Goal: Transaction & Acquisition: Purchase product/service

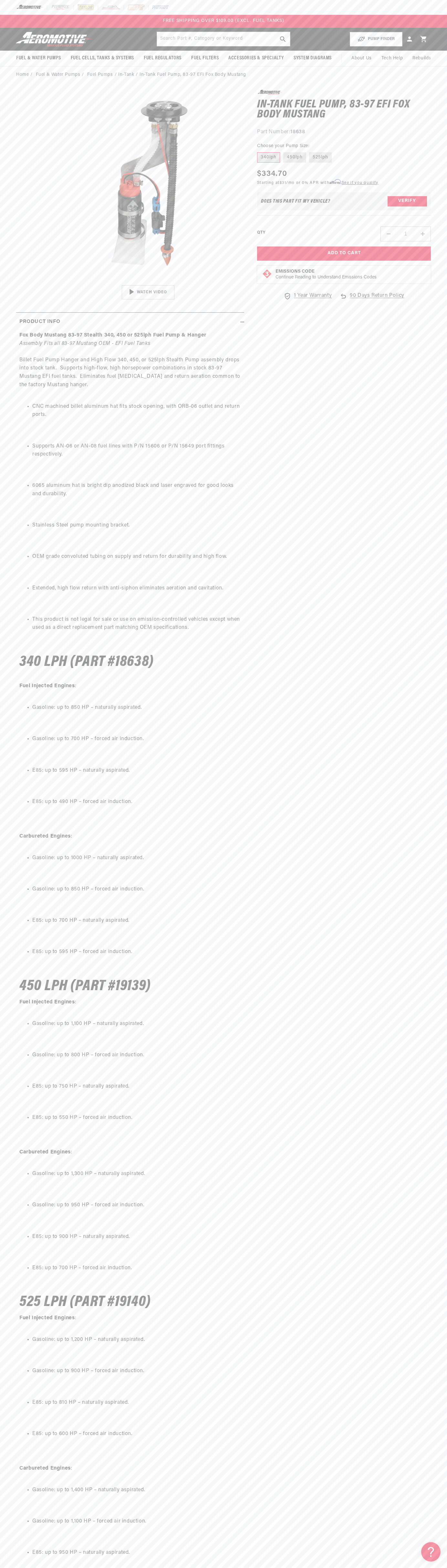
click at [131, 20] on div "FREE SHIPPING OVER $109.00 (EXCL. FUEL TANKS)" at bounding box center [224, 21] width 447 height 13
click at [425, 791] on div "0.0 star rating Write a review In-Tank Fuel Pump, 83-97 EFI Fox Body Mustang In…" at bounding box center [337, 875] width 186 height 1572
click at [382, 1568] on html "Skip to content Your cart Your cart is empty Loading... You may also like Subto…" at bounding box center [224, 784] width 447 height 1568
click at [23, 1298] on h4 "525 LPH (Part #19140)" at bounding box center [130, 1302] width 222 height 13
